Goal: Navigation & Orientation: Find specific page/section

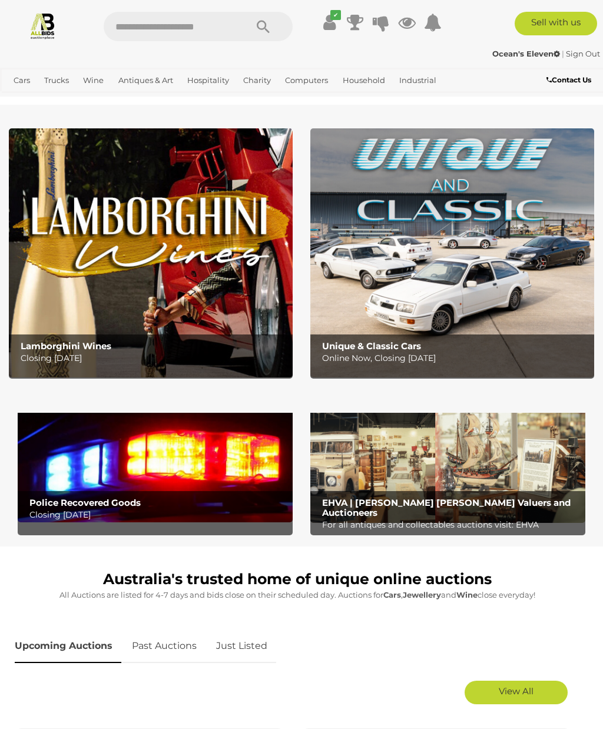
click at [0, 0] on link "Monitors" at bounding box center [0, 0] width 0 height 0
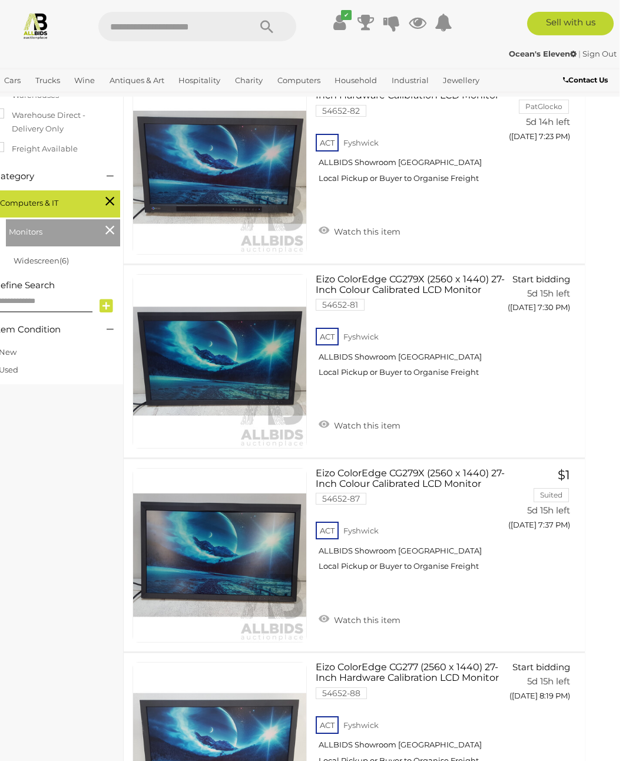
scroll to position [0, 17]
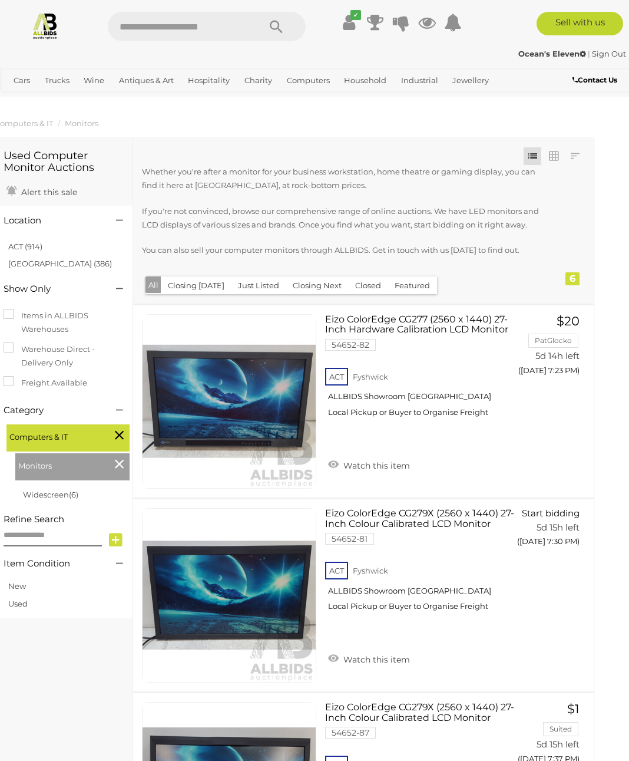
click at [0, 0] on link "Notebook / Laptop Accessories" at bounding box center [0, 0] width 0 height 0
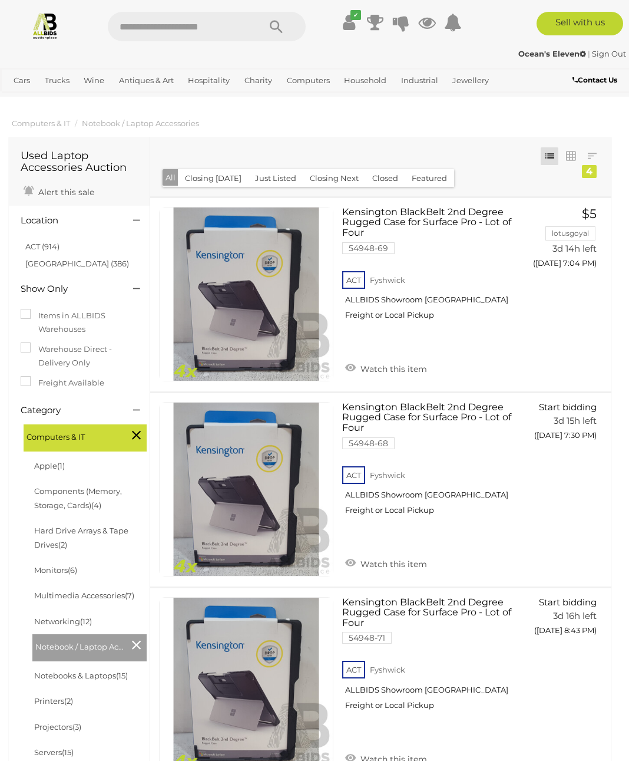
click at [0, 0] on link "Servers" at bounding box center [0, 0] width 0 height 0
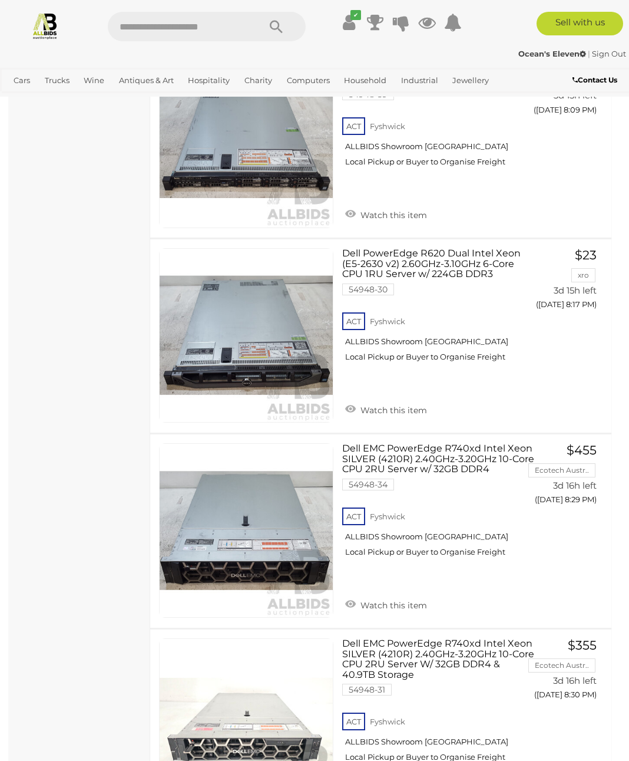
scroll to position [1649, 0]
click at [0, 0] on span "Auctions" at bounding box center [0, 0] width 0 height 0
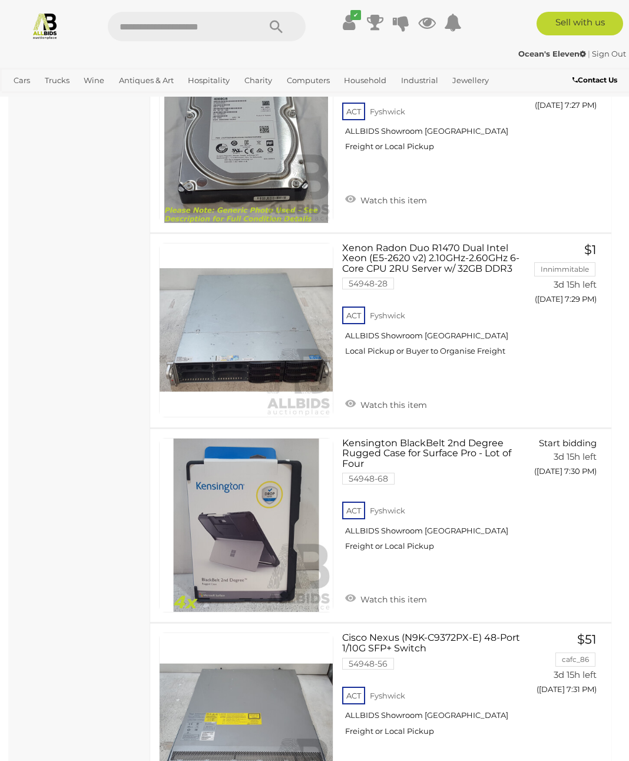
scroll to position [4193, 0]
